Goal: Transaction & Acquisition: Book appointment/travel/reservation

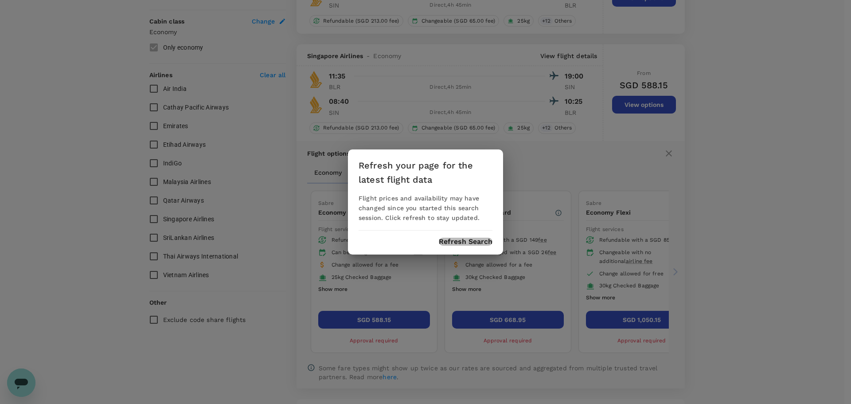
click at [479, 238] on button "Refresh Search" at bounding box center [466, 242] width 54 height 8
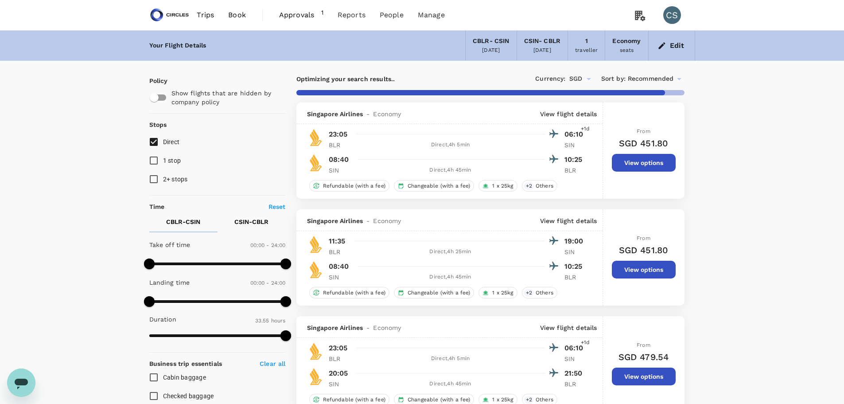
type input "2035"
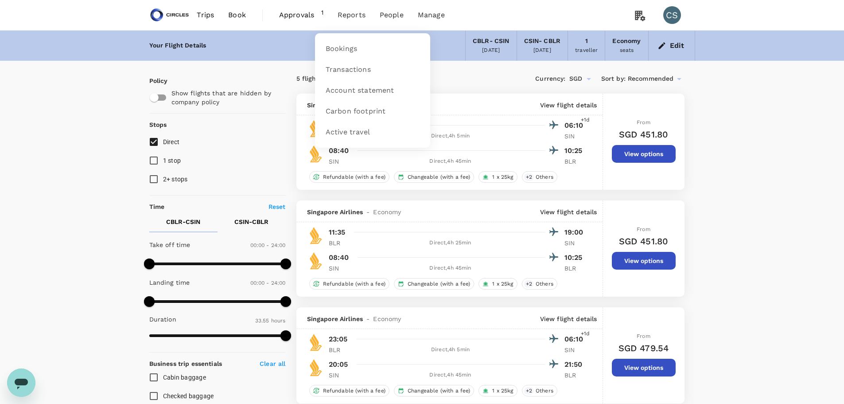
click at [367, 8] on li "Reports" at bounding box center [352, 15] width 42 height 30
click at [350, 16] on span "Reports" at bounding box center [352, 15] width 28 height 11
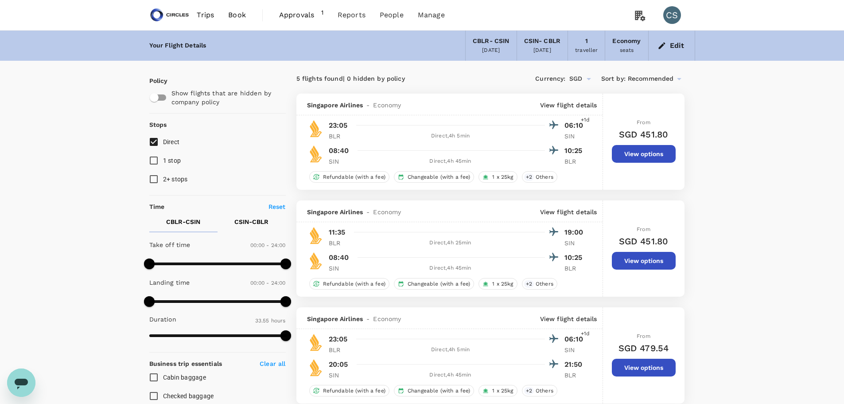
click at [177, 12] on img at bounding box center [169, 15] width 41 height 20
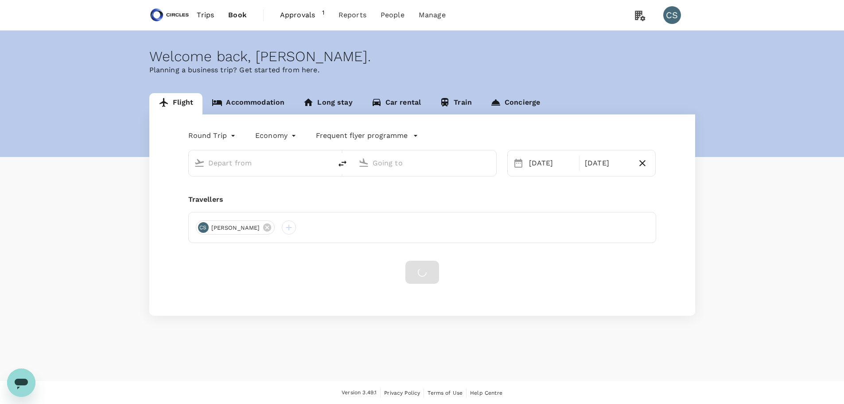
type input "[GEOGRAPHIC_DATA], [GEOGRAPHIC_DATA] (any)"
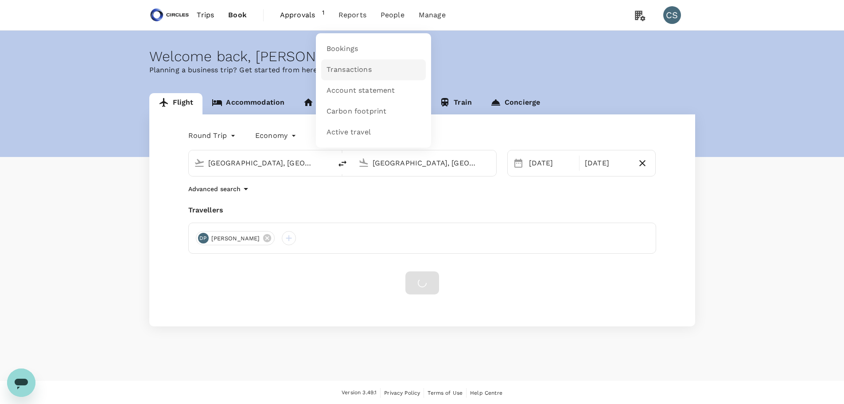
click at [346, 65] on span "Transactions" at bounding box center [349, 70] width 45 height 10
